Goal: Navigation & Orientation: Find specific page/section

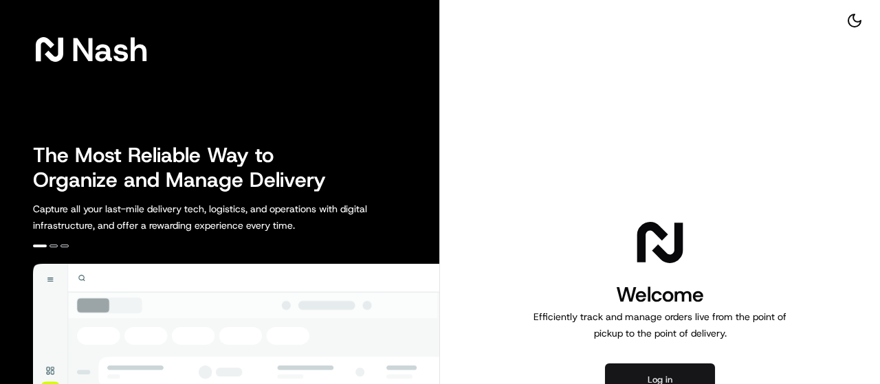
click at [673, 373] on button "Log in" at bounding box center [660, 380] width 110 height 33
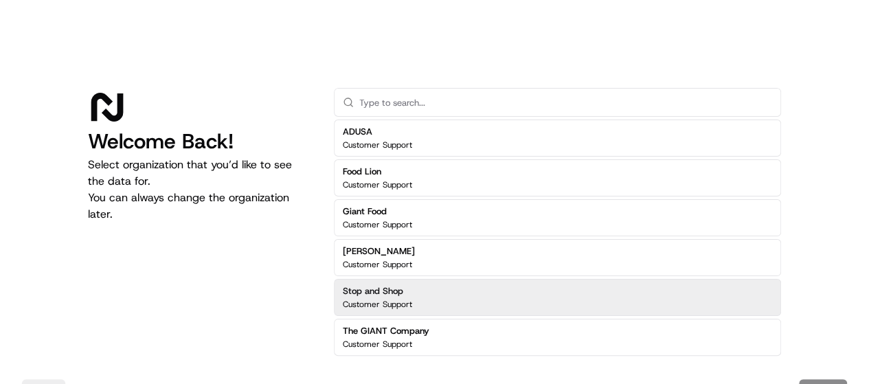
click at [436, 301] on div "Stop and Shop Customer Support" at bounding box center [557, 297] width 447 height 37
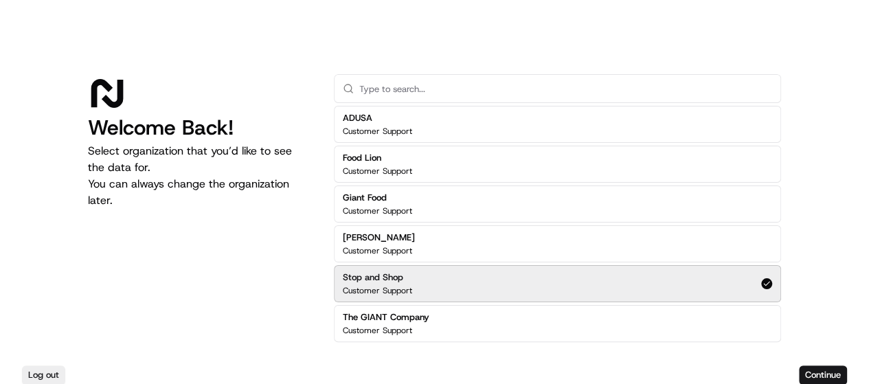
click at [436, 301] on div "ADUSA Customer Support Food Lion Customer Support Giant Food Customer Support […" at bounding box center [557, 224] width 447 height 236
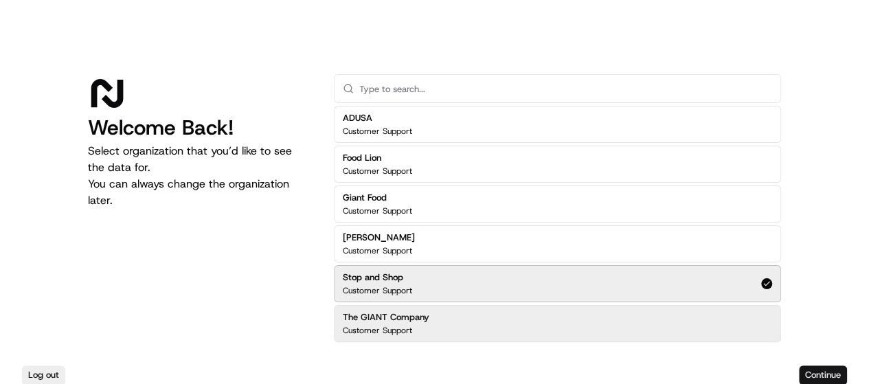
click at [824, 376] on button "Continue" at bounding box center [823, 375] width 48 height 19
